Goal: Find specific page/section: Find specific page/section

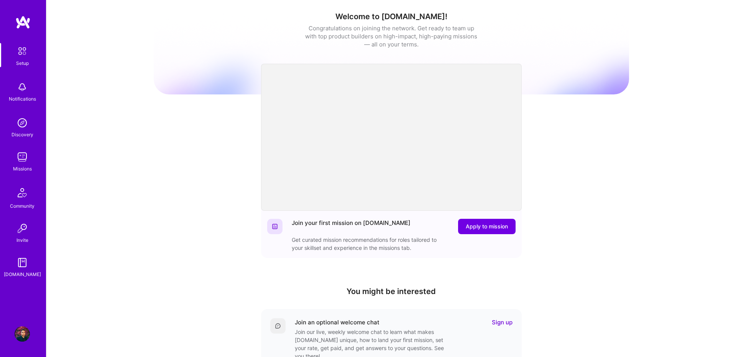
click at [17, 159] on img at bounding box center [22, 156] width 15 height 15
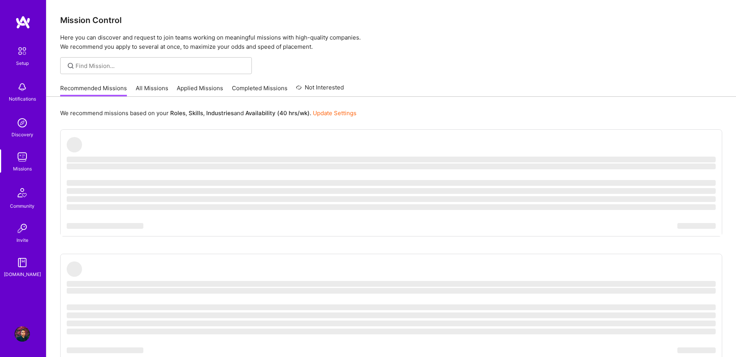
click at [156, 86] on link "All Missions" at bounding box center [152, 90] width 33 height 13
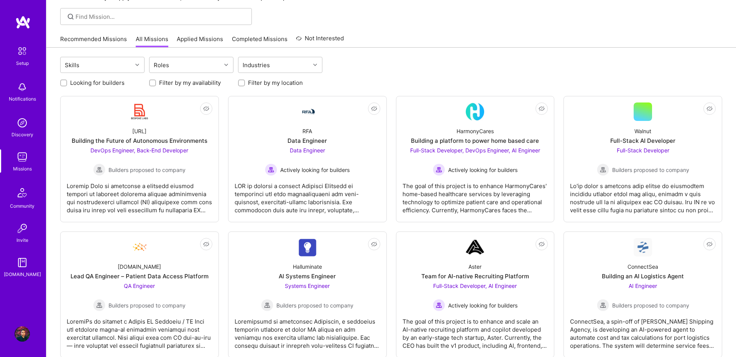
scroll to position [53, 0]
